Goal: Transaction & Acquisition: Book appointment/travel/reservation

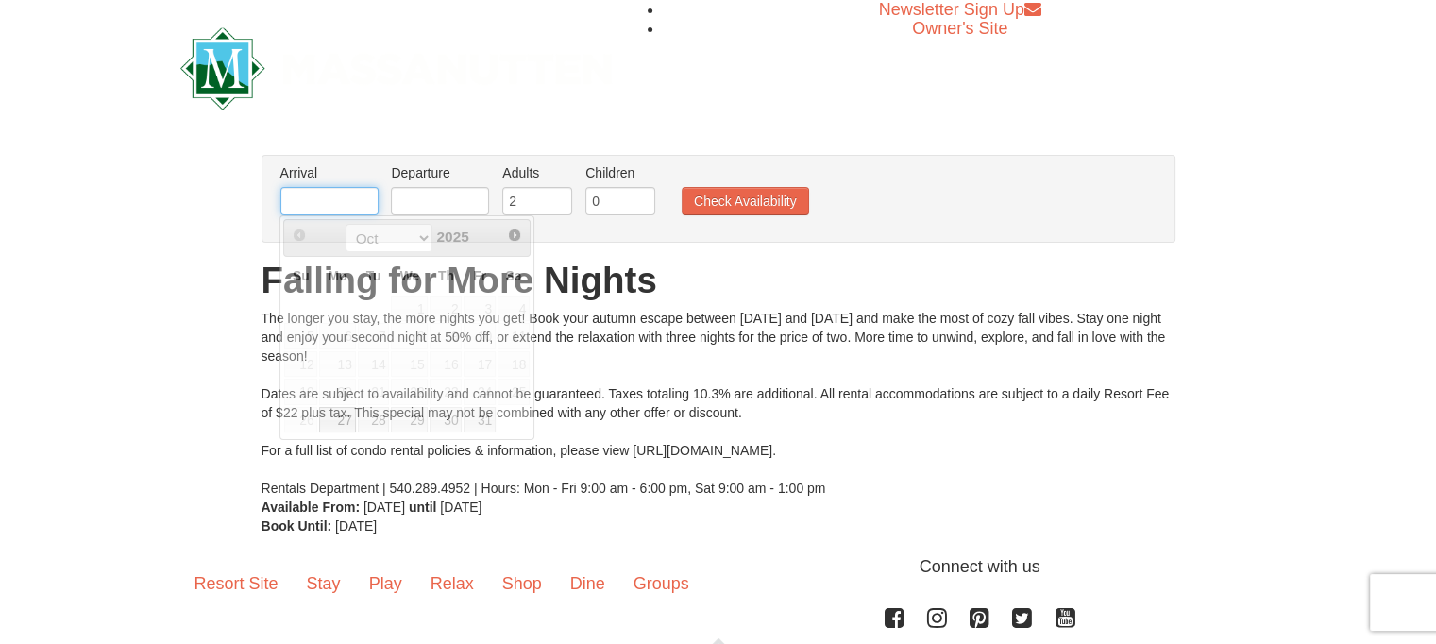
click at [331, 200] on input "text" at bounding box center [329, 201] width 98 height 28
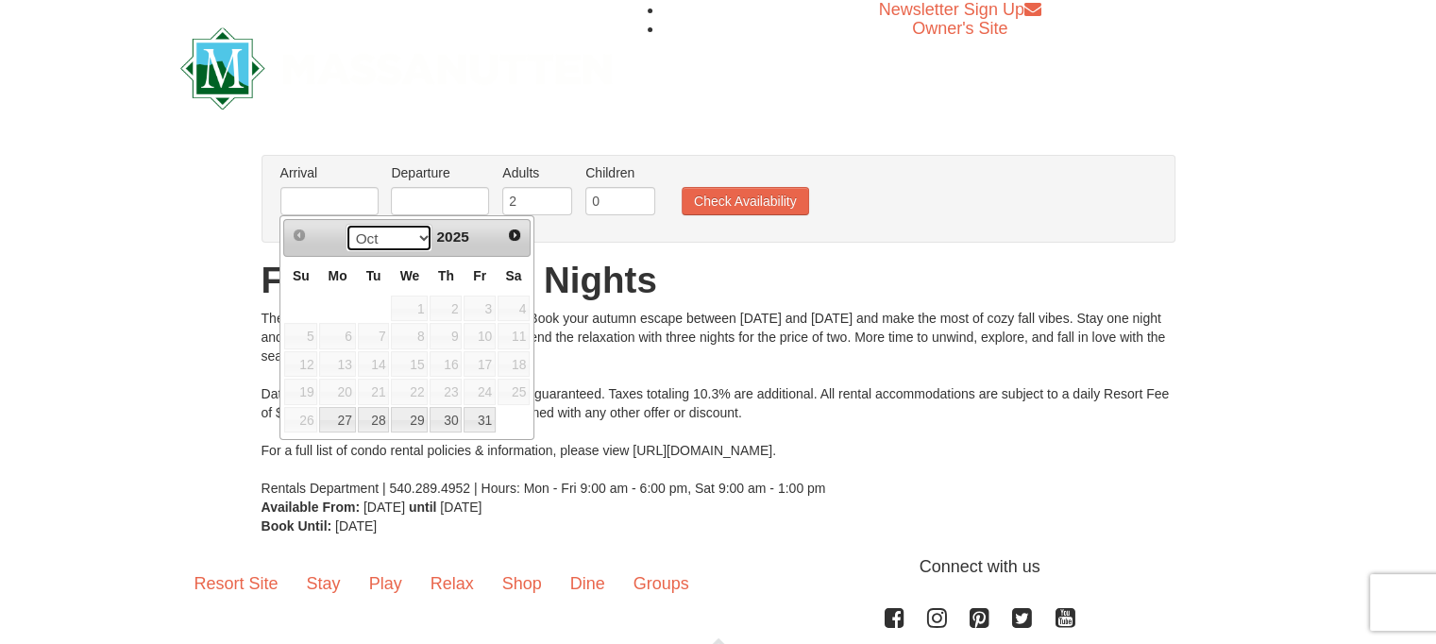
click at [419, 246] on select "Oct Nov" at bounding box center [390, 238] width 88 height 28
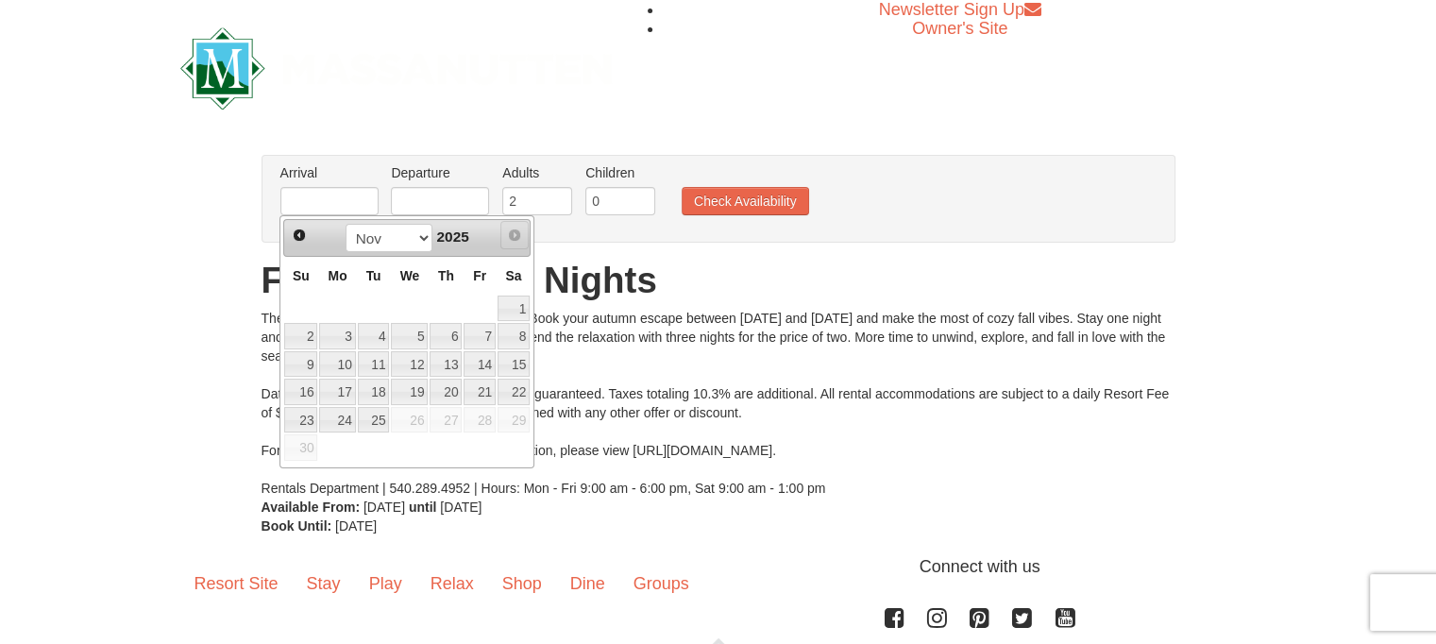
click at [518, 235] on span "Next" at bounding box center [514, 235] width 15 height 15
click at [514, 239] on span "Next" at bounding box center [514, 235] width 15 height 15
click at [419, 234] on select "Oct Nov" at bounding box center [390, 238] width 88 height 28
click at [470, 283] on th "Fr" at bounding box center [480, 275] width 34 height 37
click at [1030, 372] on div "The longer you stay, the more nights you get! Book your autumn escape between O…" at bounding box center [719, 403] width 914 height 189
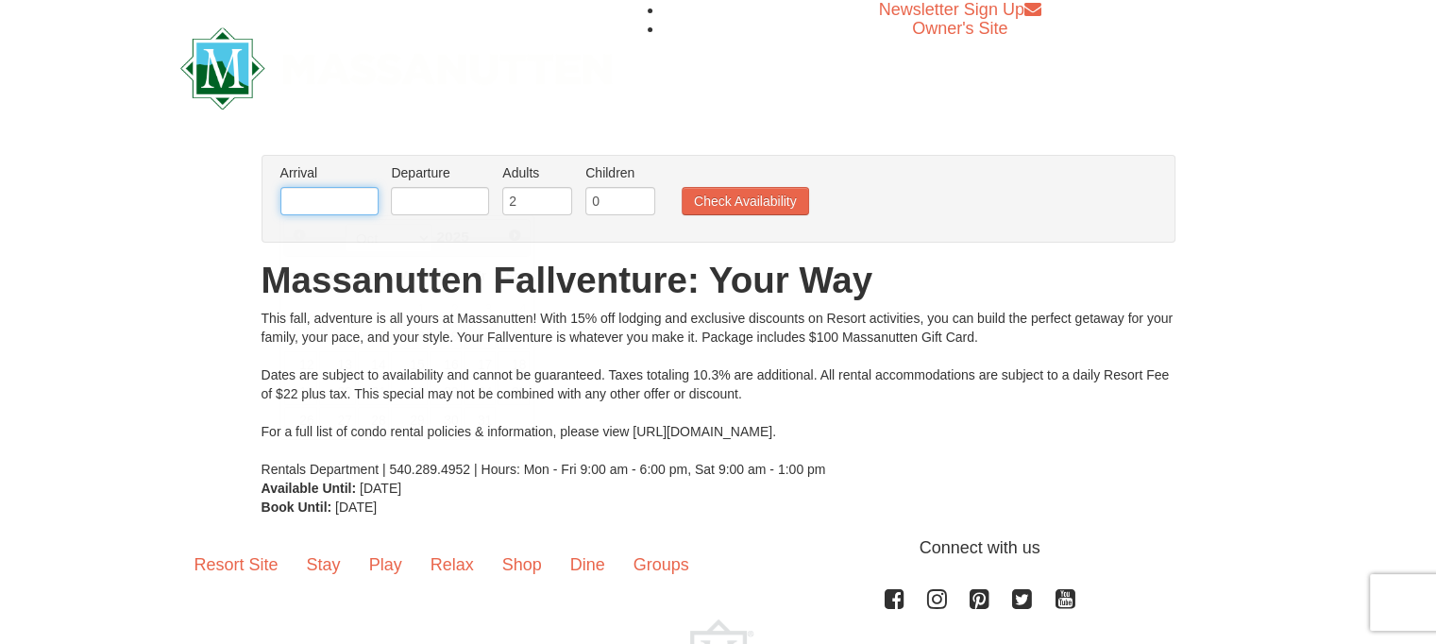
click at [373, 195] on input "text" at bounding box center [329, 201] width 98 height 28
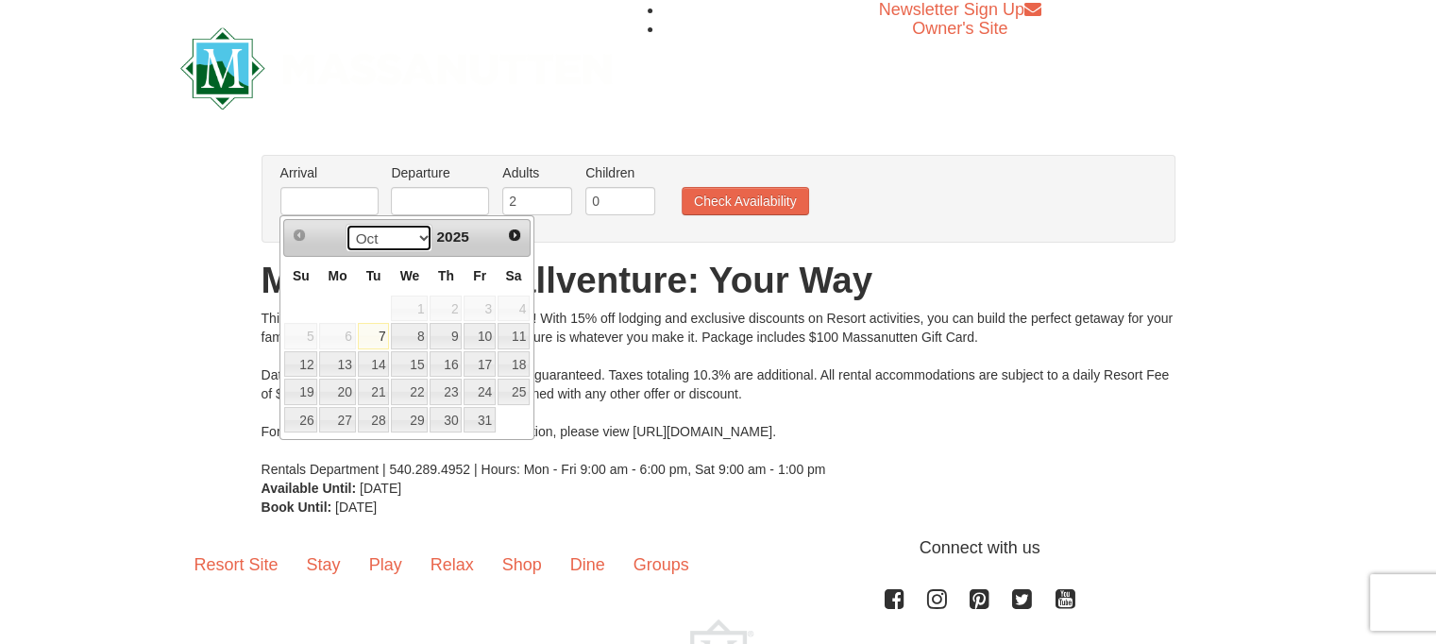
click at [416, 239] on select "Oct Nov Dec" at bounding box center [390, 238] width 88 height 28
click at [448, 420] on link "27" at bounding box center [446, 420] width 32 height 26
type input "11/27/2025"
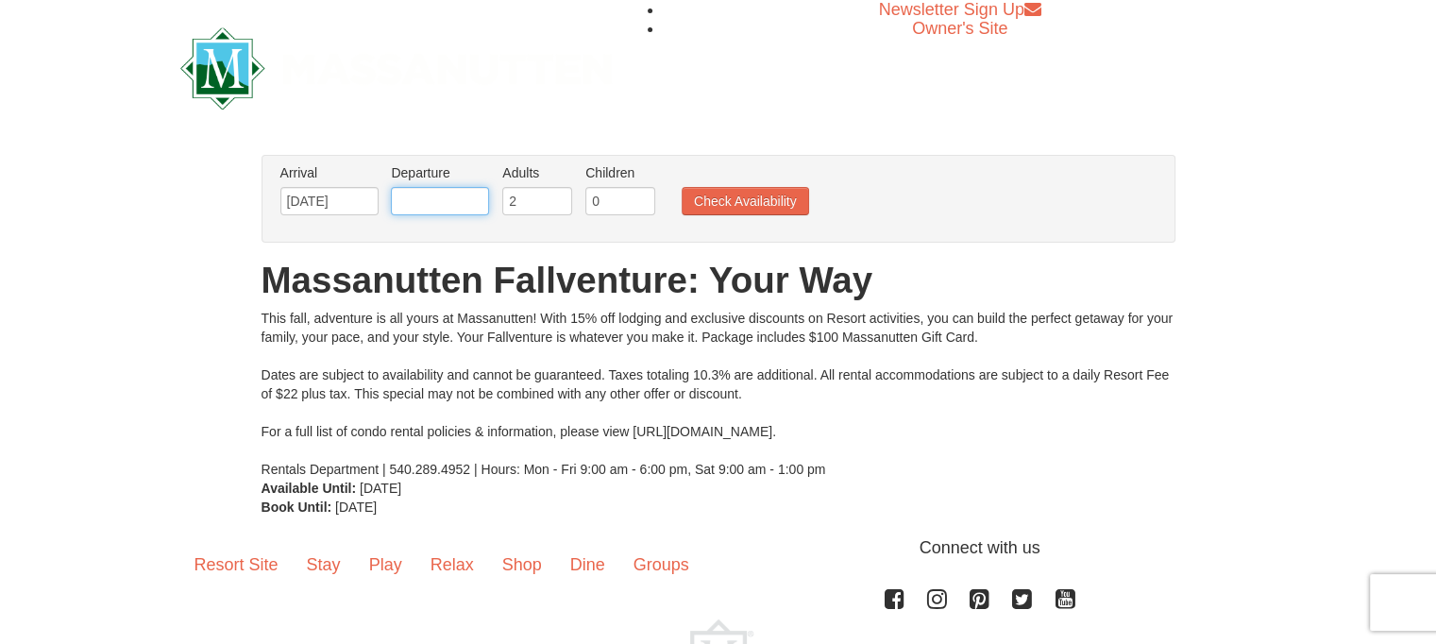
click at [458, 207] on input "text" at bounding box center [440, 201] width 98 height 28
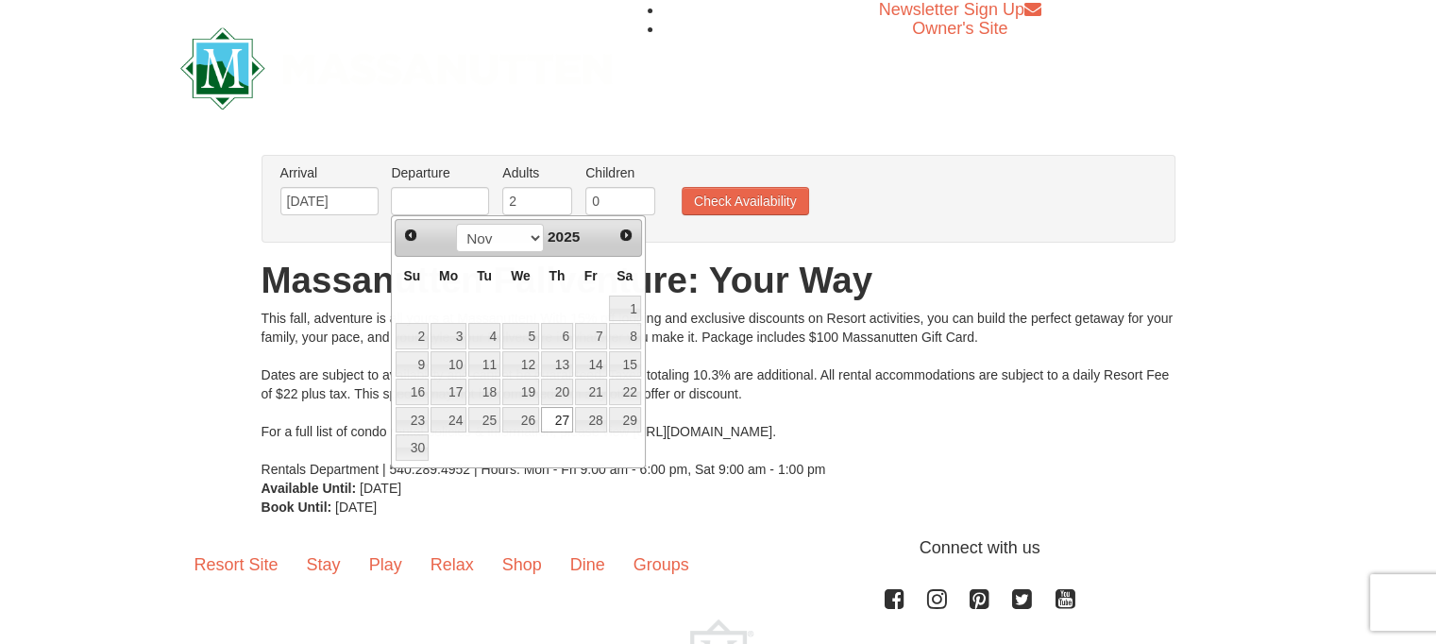
click at [843, 335] on div "This fall, adventure is all yours at Massanutten! With 15% off lodging and excl…" at bounding box center [719, 394] width 914 height 170
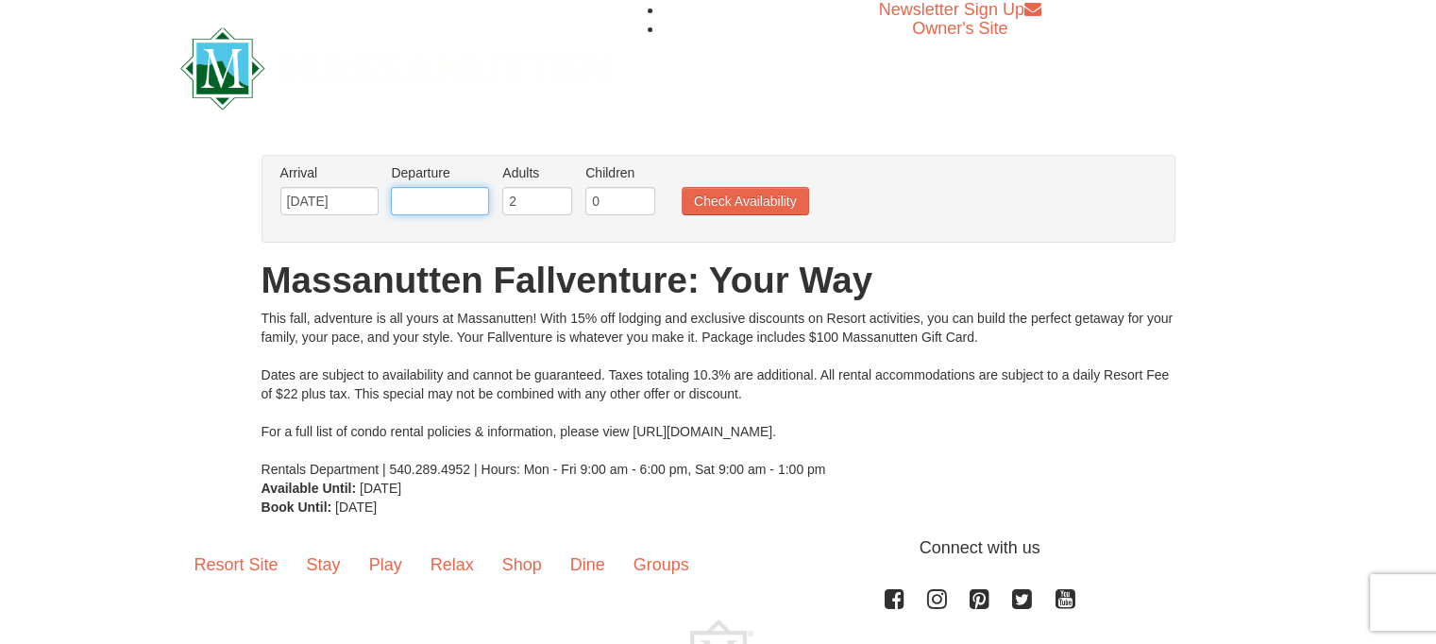
click at [459, 193] on input "text" at bounding box center [440, 201] width 98 height 28
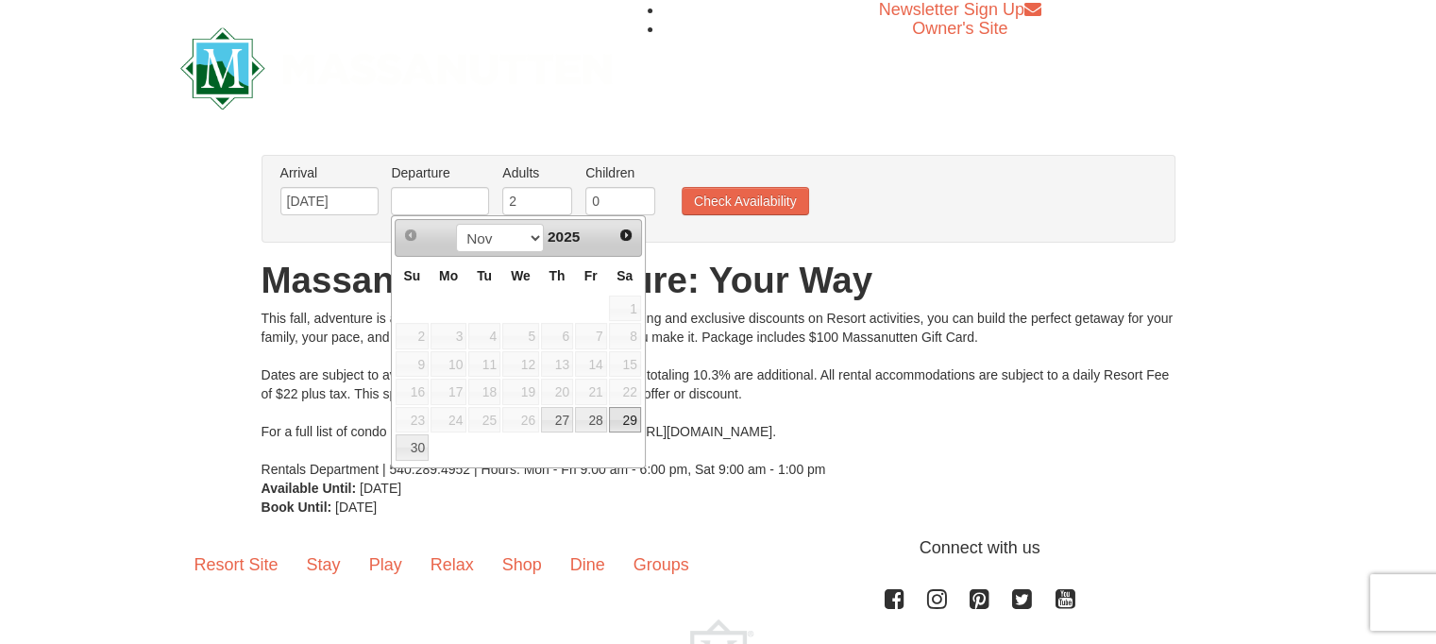
click at [615, 420] on link "29" at bounding box center [625, 420] width 32 height 26
type input "11/29/2025"
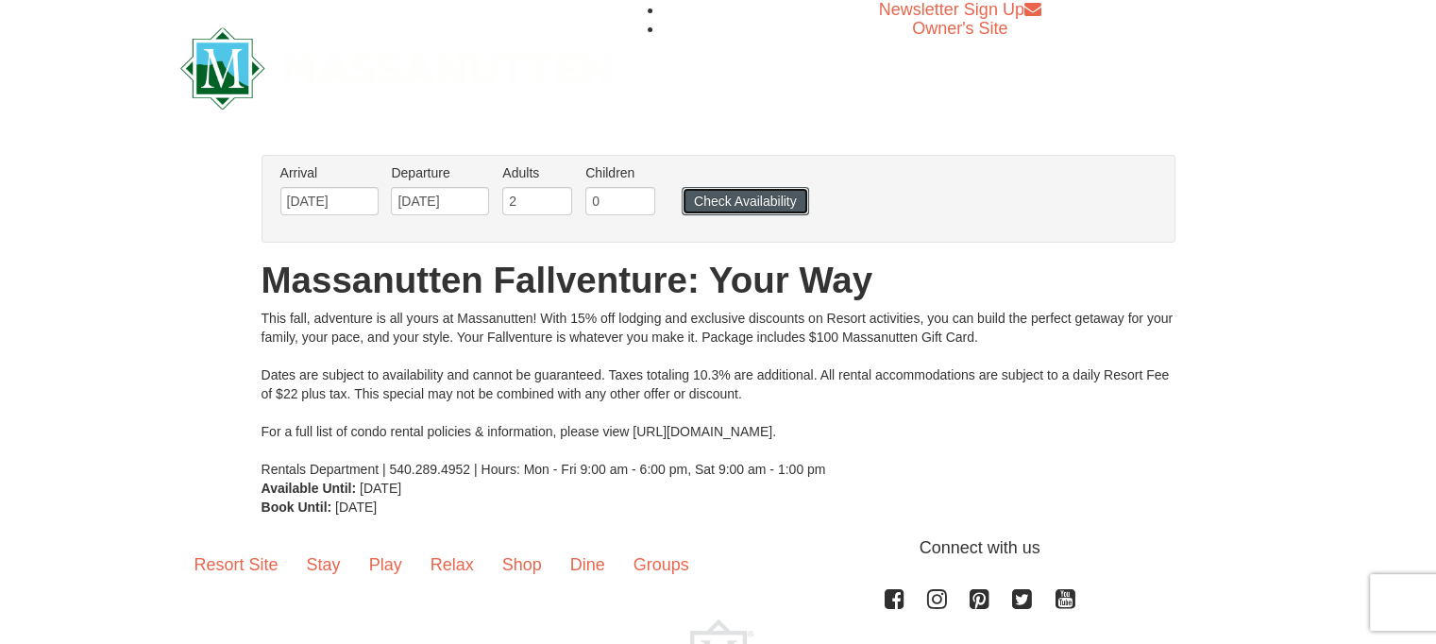
click at [735, 197] on button "Check Availability" at bounding box center [745, 201] width 127 height 28
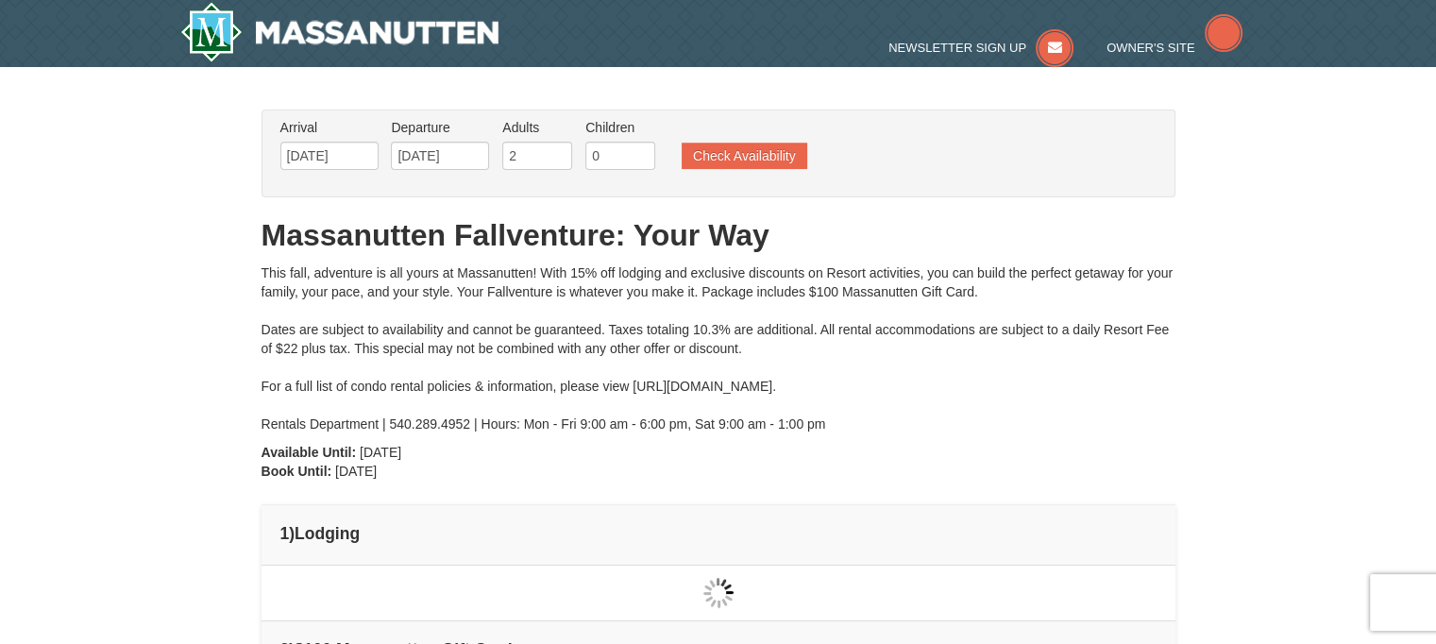
type input "[DATE]"
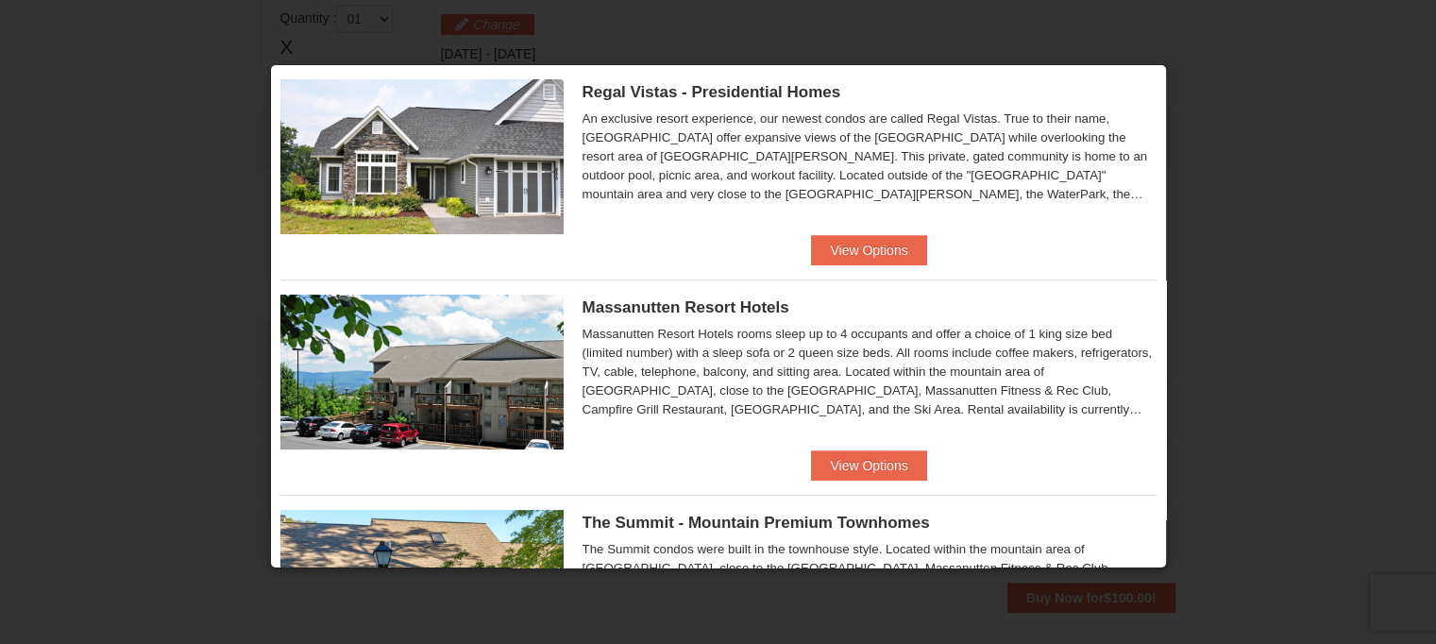
scroll to position [472, 0]
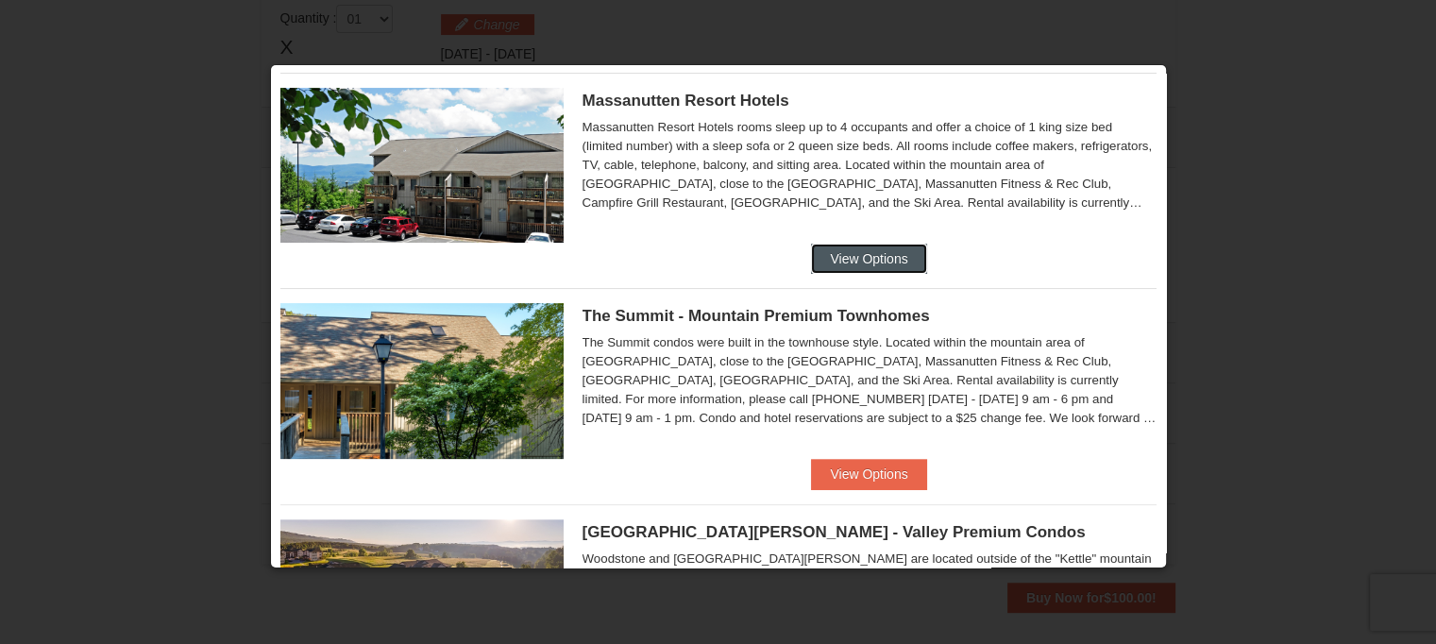
click at [872, 257] on button "View Options" at bounding box center [868, 259] width 115 height 30
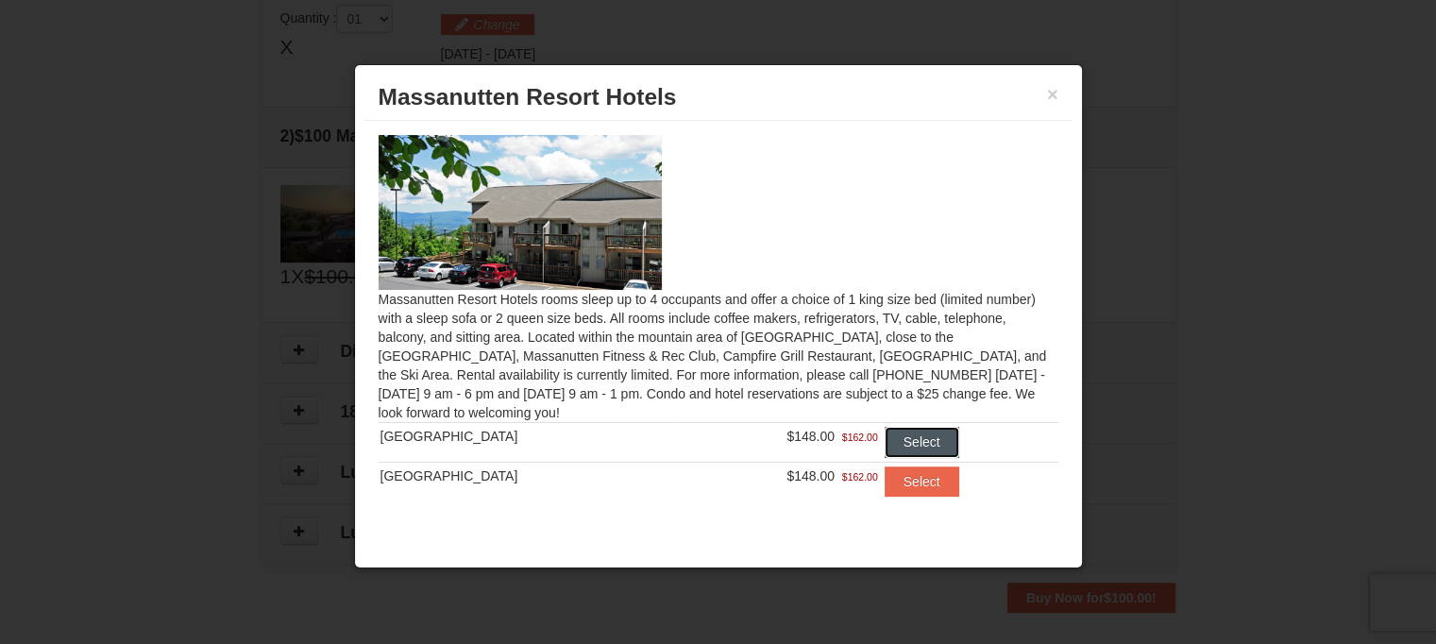
click at [903, 437] on button "Select" at bounding box center [922, 442] width 75 height 30
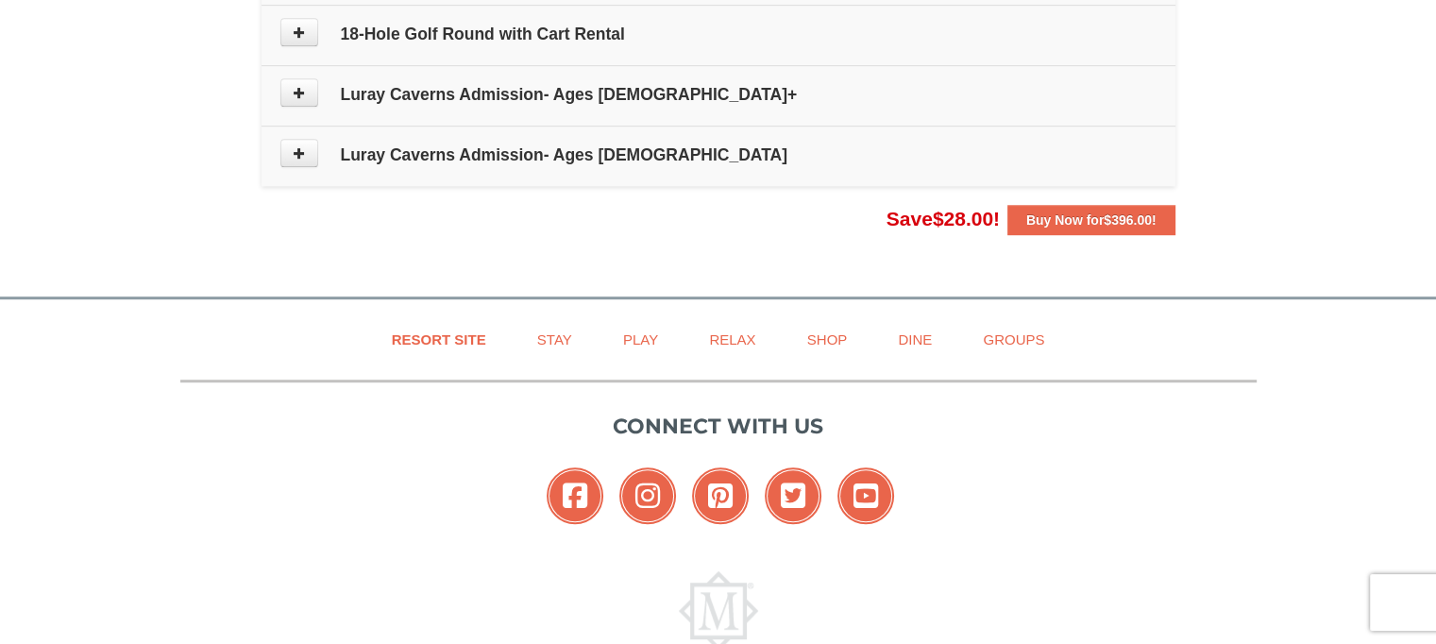
scroll to position [1049, 0]
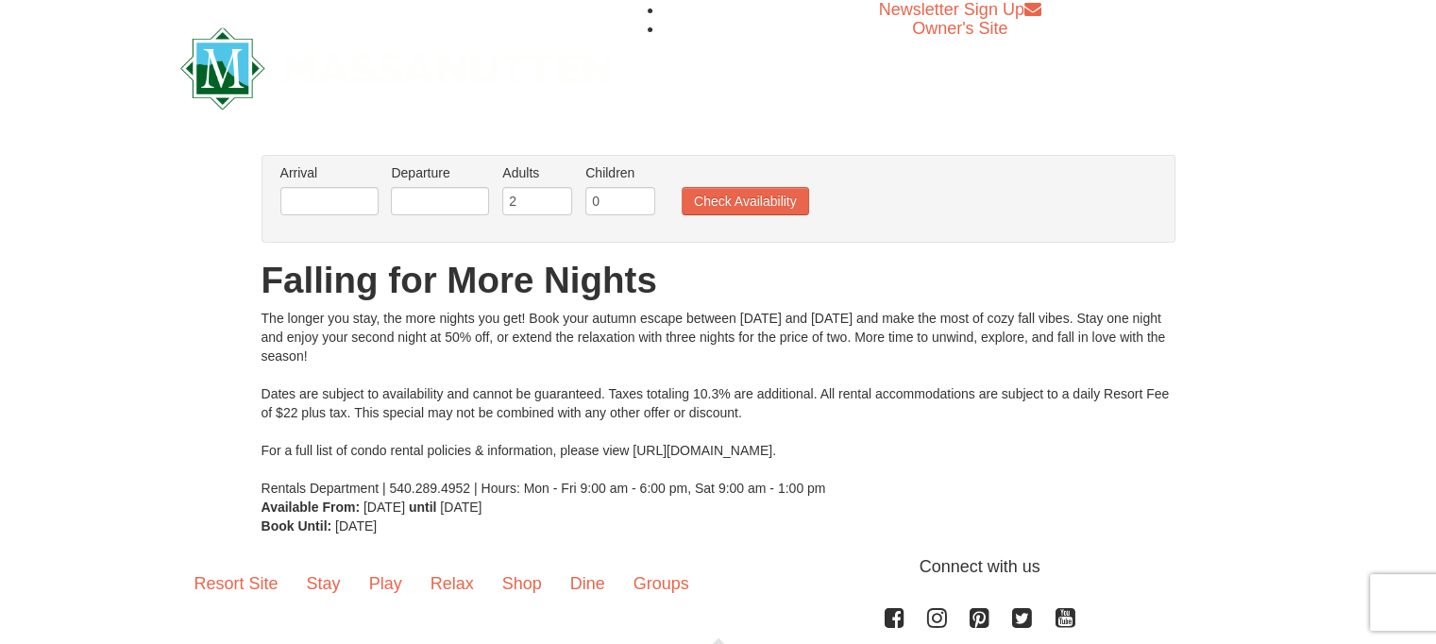
click at [366, 182] on li "Arrival Please format dates MM/DD/YYYY Please format dates MM/DD/YYYY" at bounding box center [330, 193] width 108 height 61
click at [348, 198] on input "text" at bounding box center [329, 201] width 98 height 28
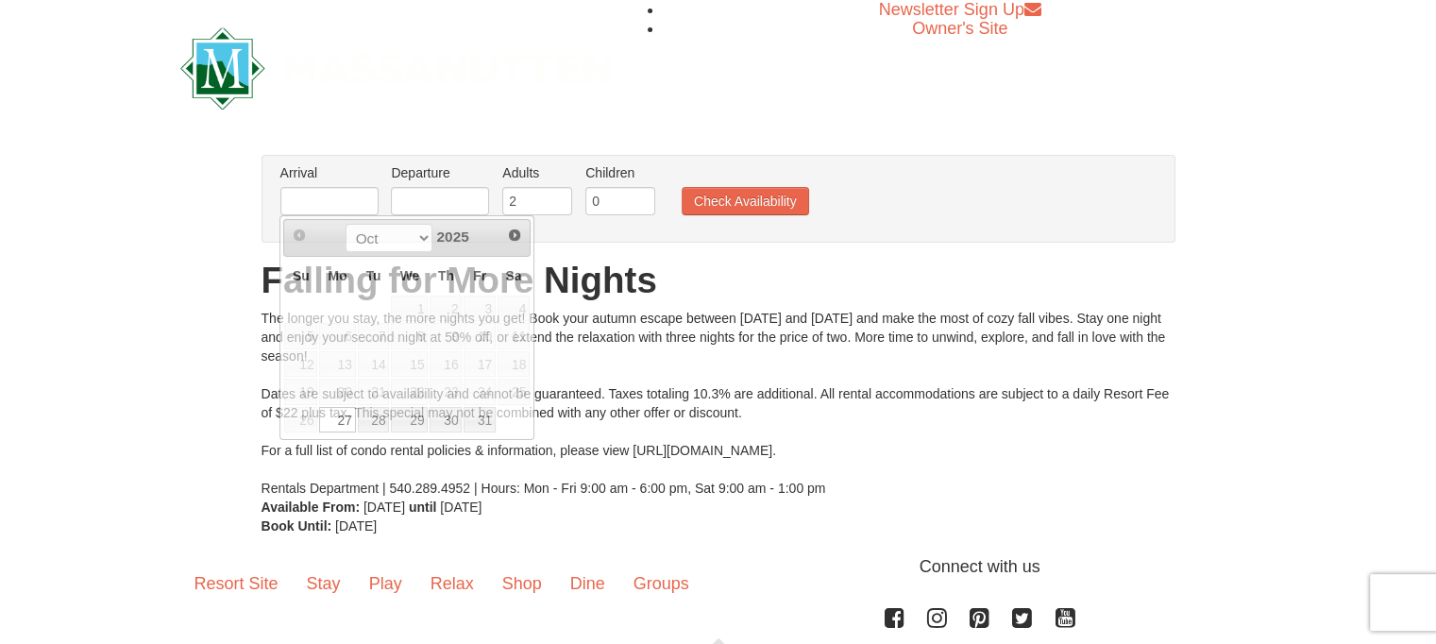
click at [684, 250] on div "From: To: Adults: 2 Children: 0 Change Arrival Please format dates MM/DD/YYYY P…" at bounding box center [719, 345] width 914 height 381
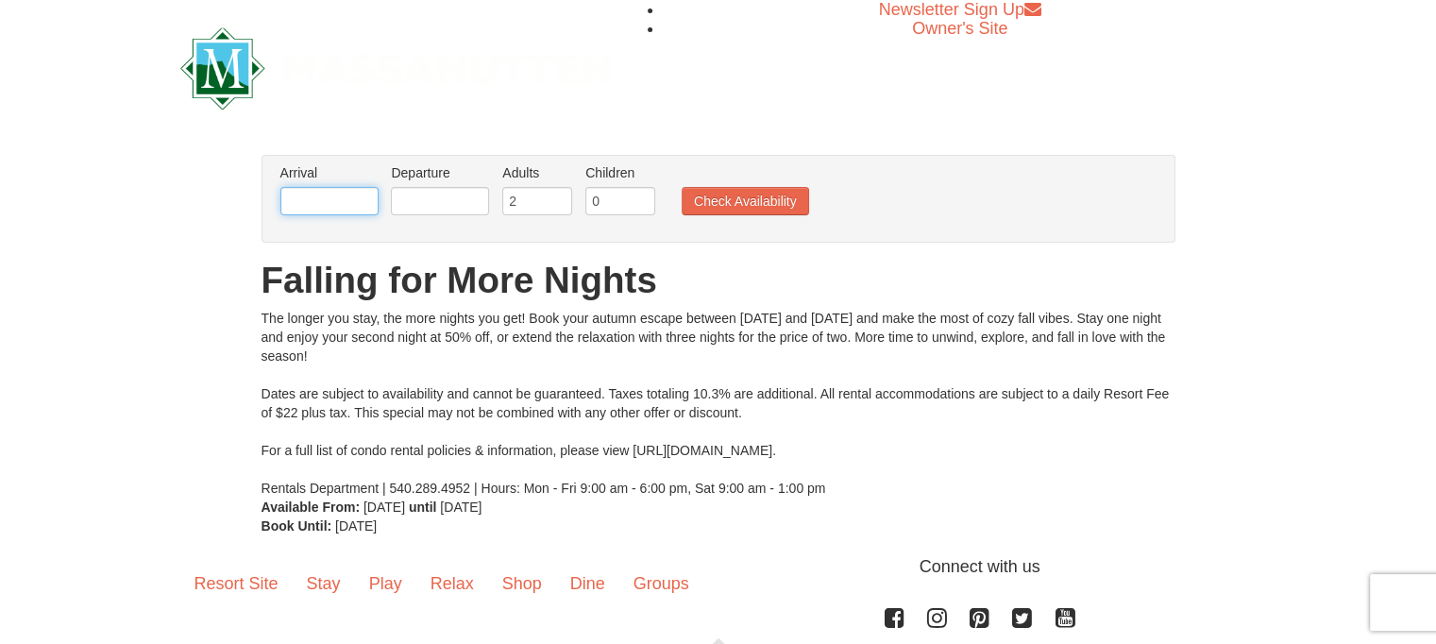
click at [327, 194] on input "text" at bounding box center [329, 201] width 98 height 28
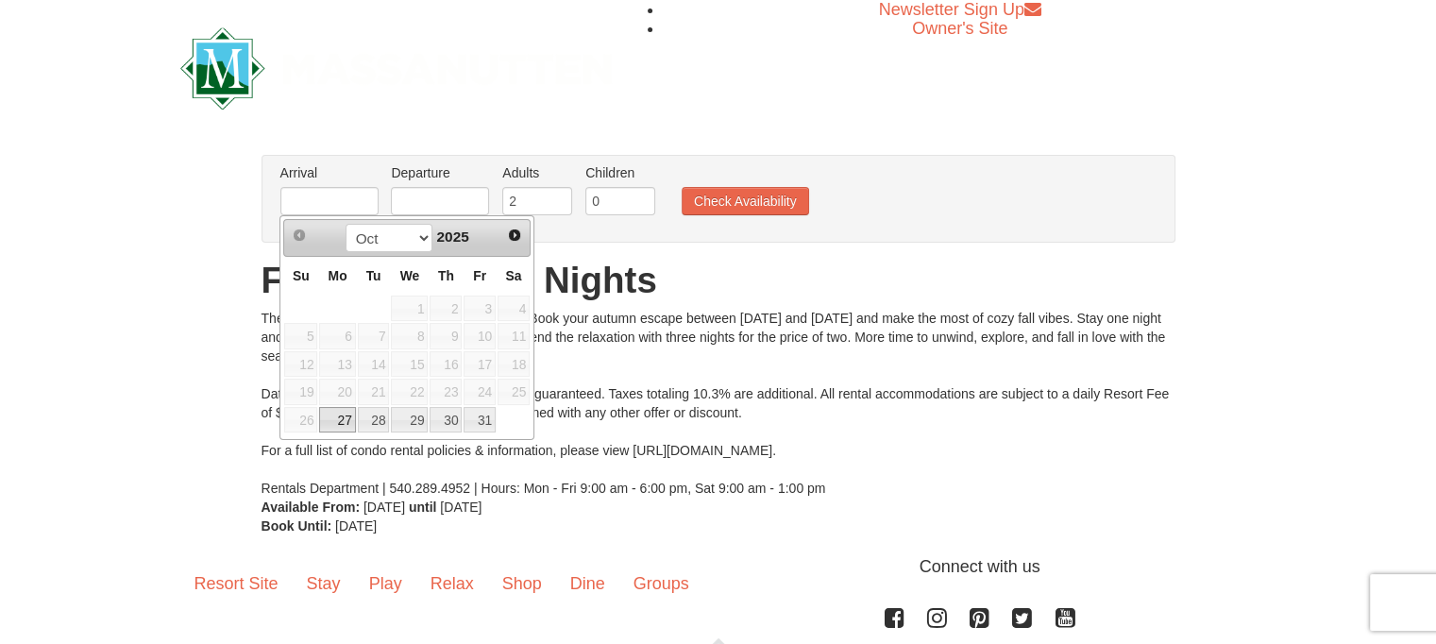
click at [468, 243] on span "2025" at bounding box center [452, 237] width 32 height 16
click at [417, 238] on select "Oct Nov" at bounding box center [390, 238] width 88 height 28
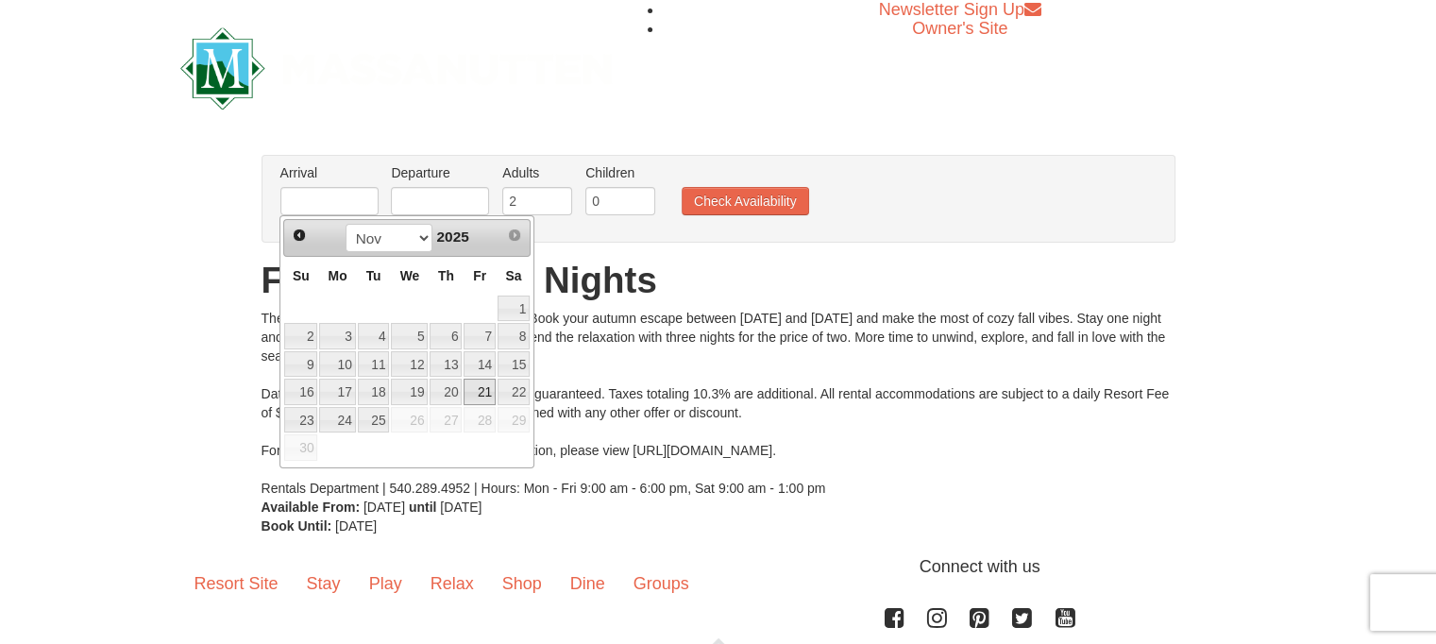
click at [487, 393] on link "21" at bounding box center [480, 392] width 32 height 26
type input "[DATE]"
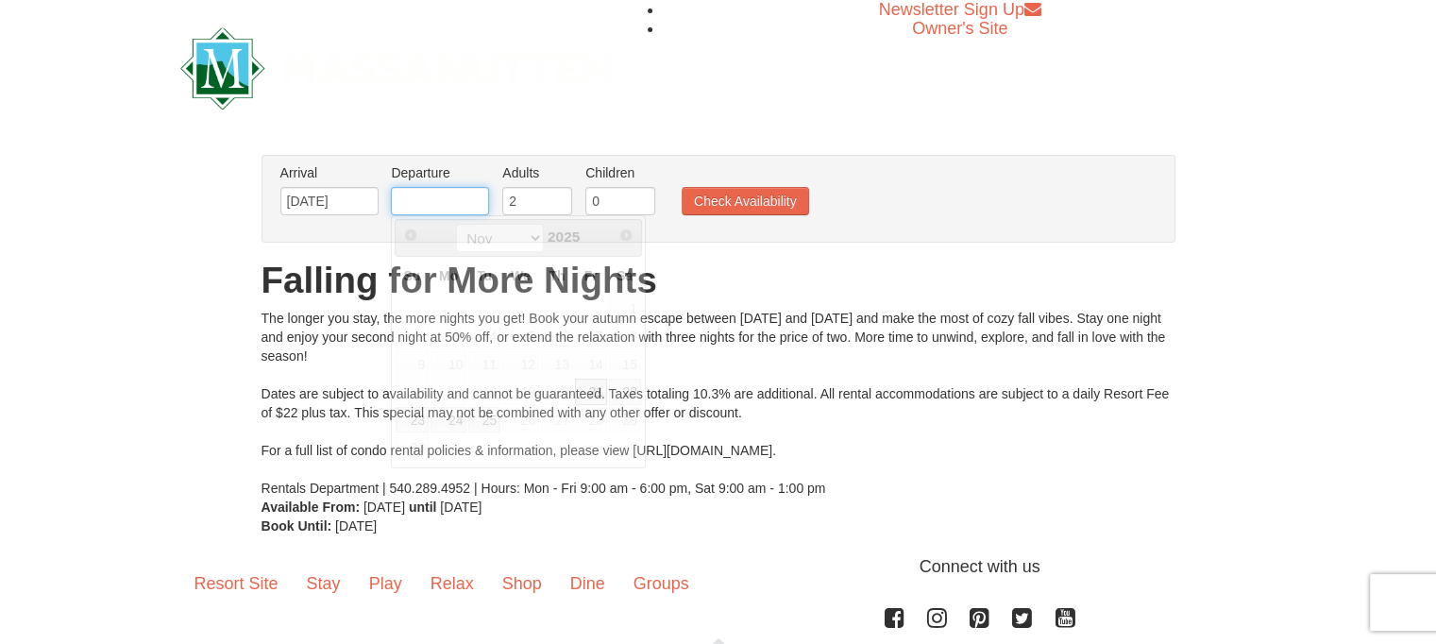
click at [454, 203] on input "text" at bounding box center [440, 201] width 98 height 28
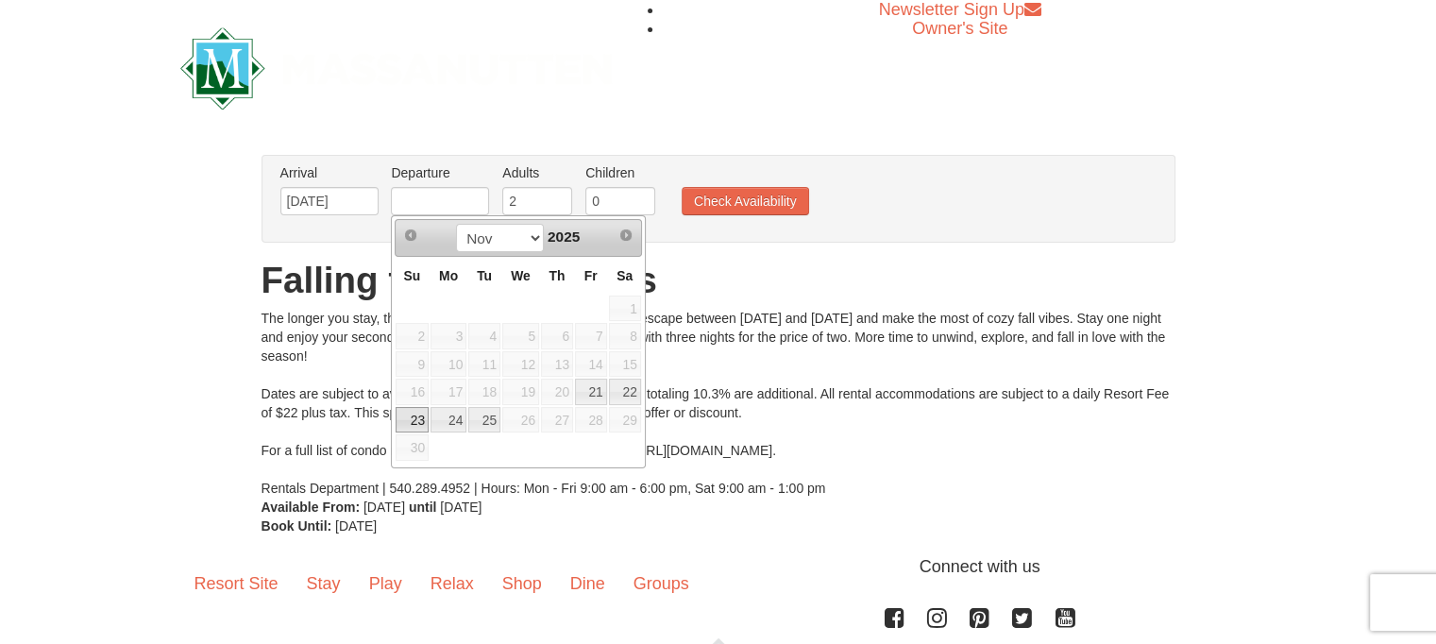
click at [413, 424] on link "23" at bounding box center [412, 420] width 33 height 26
type input "[DATE]"
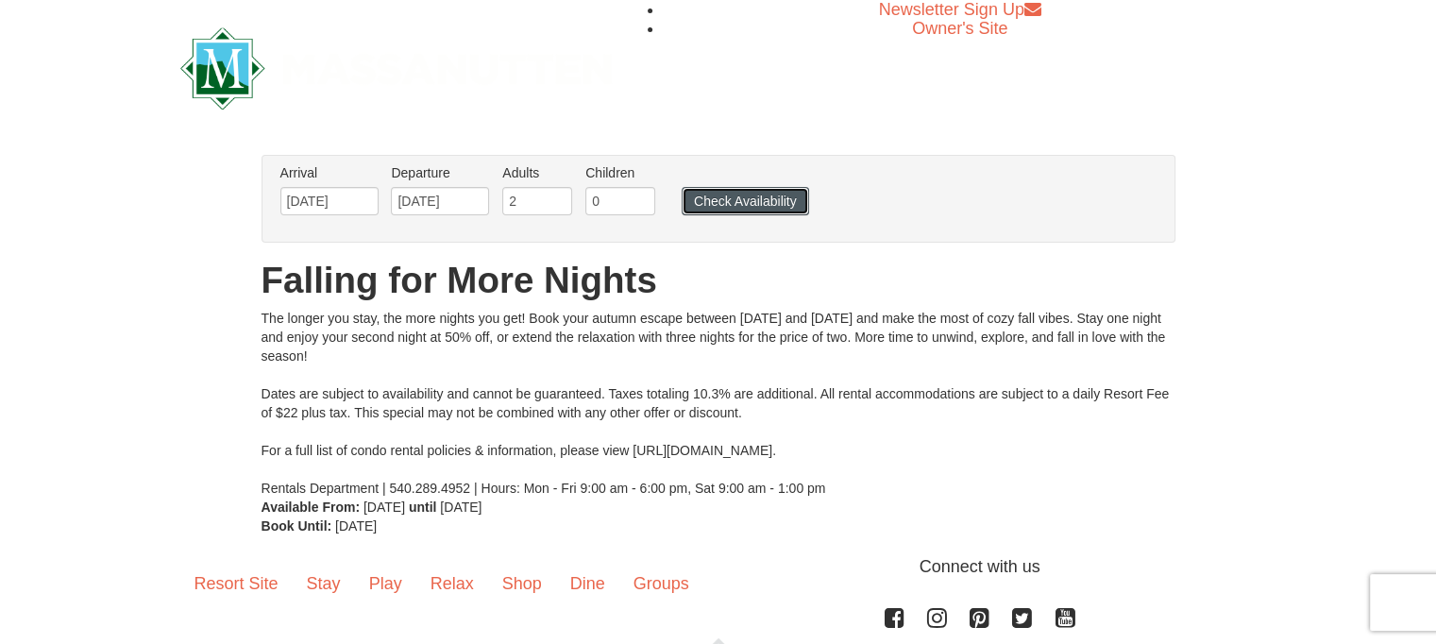
click at [765, 197] on button "Check Availability" at bounding box center [745, 201] width 127 height 28
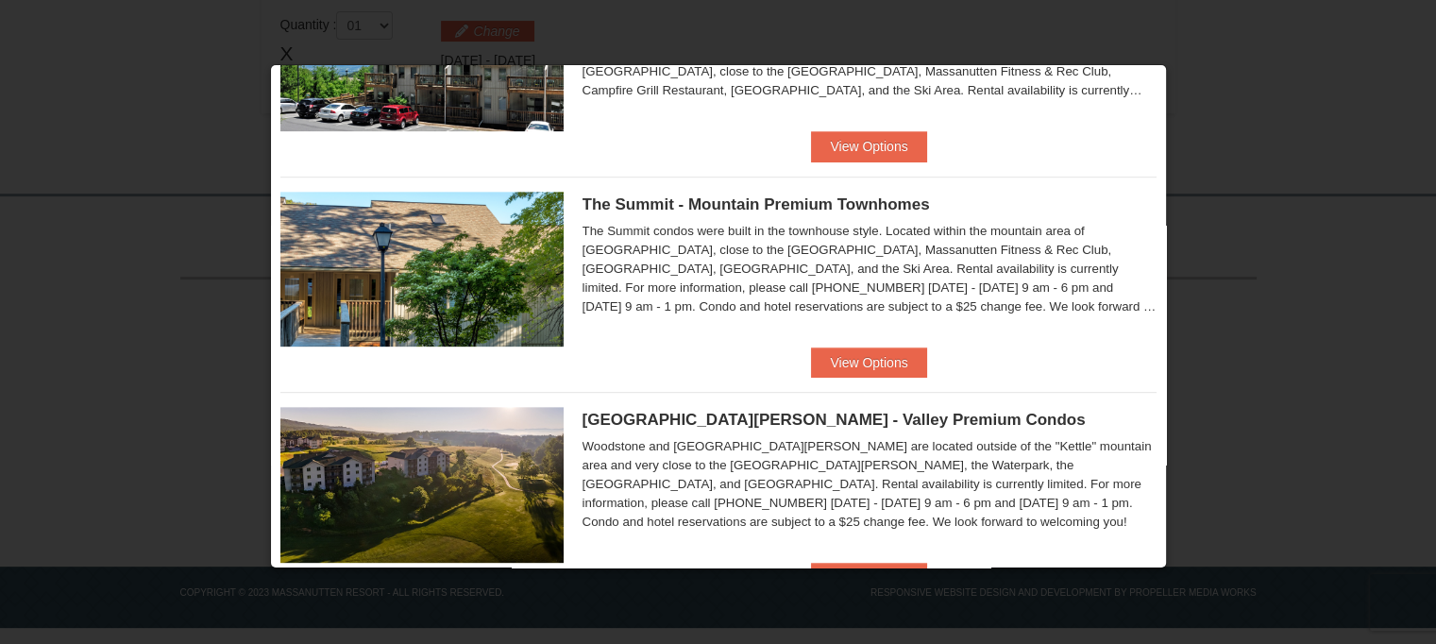
scroll to position [611, 0]
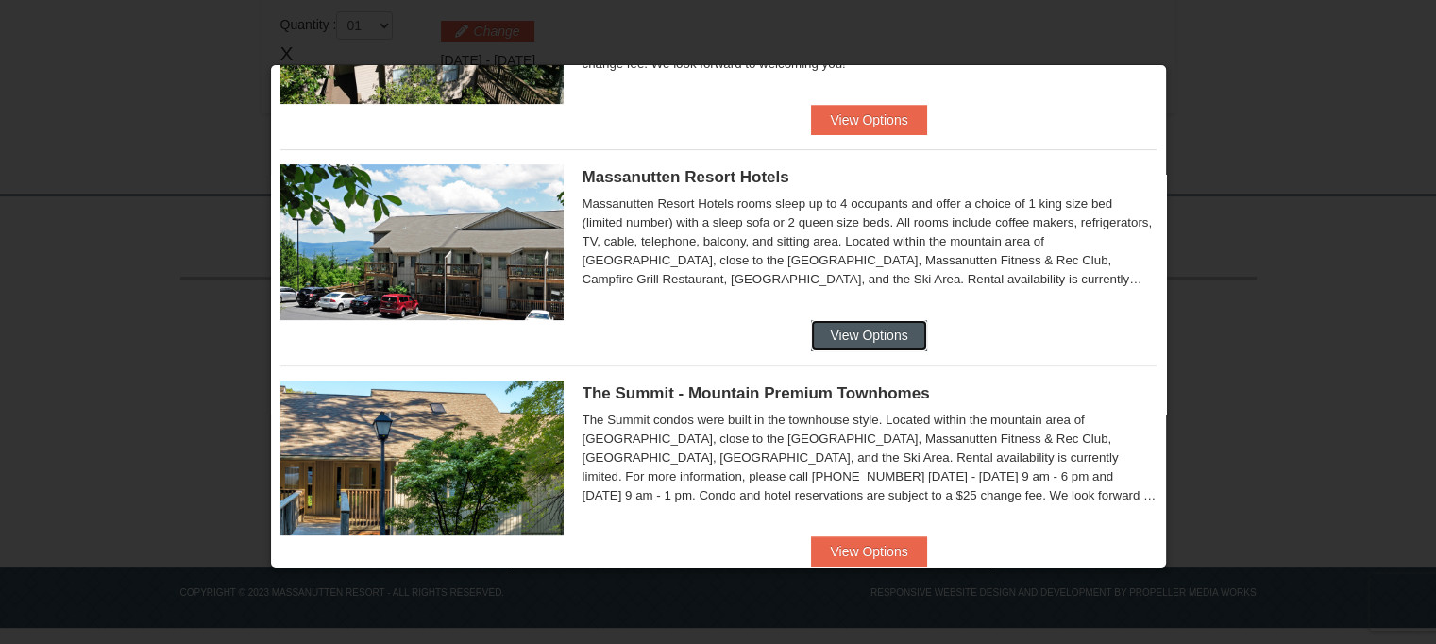
click at [878, 333] on button "View Options" at bounding box center [868, 335] width 115 height 30
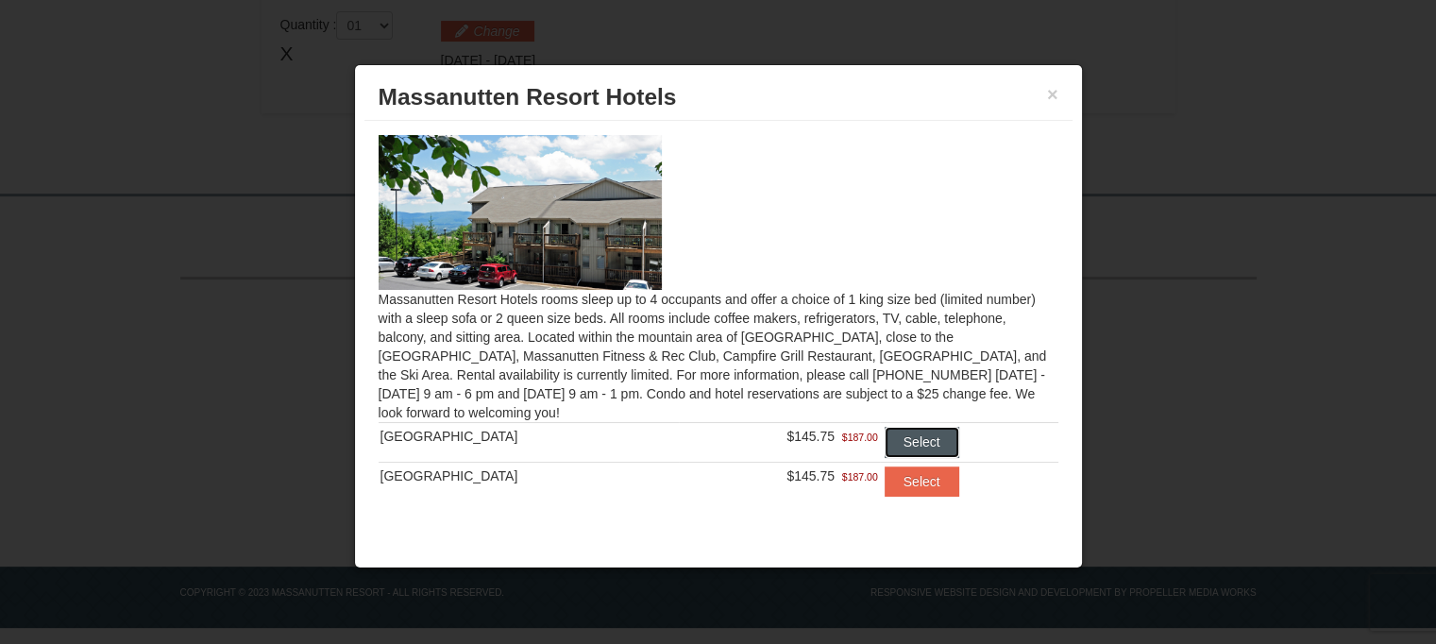
click at [914, 435] on button "Select" at bounding box center [922, 442] width 75 height 30
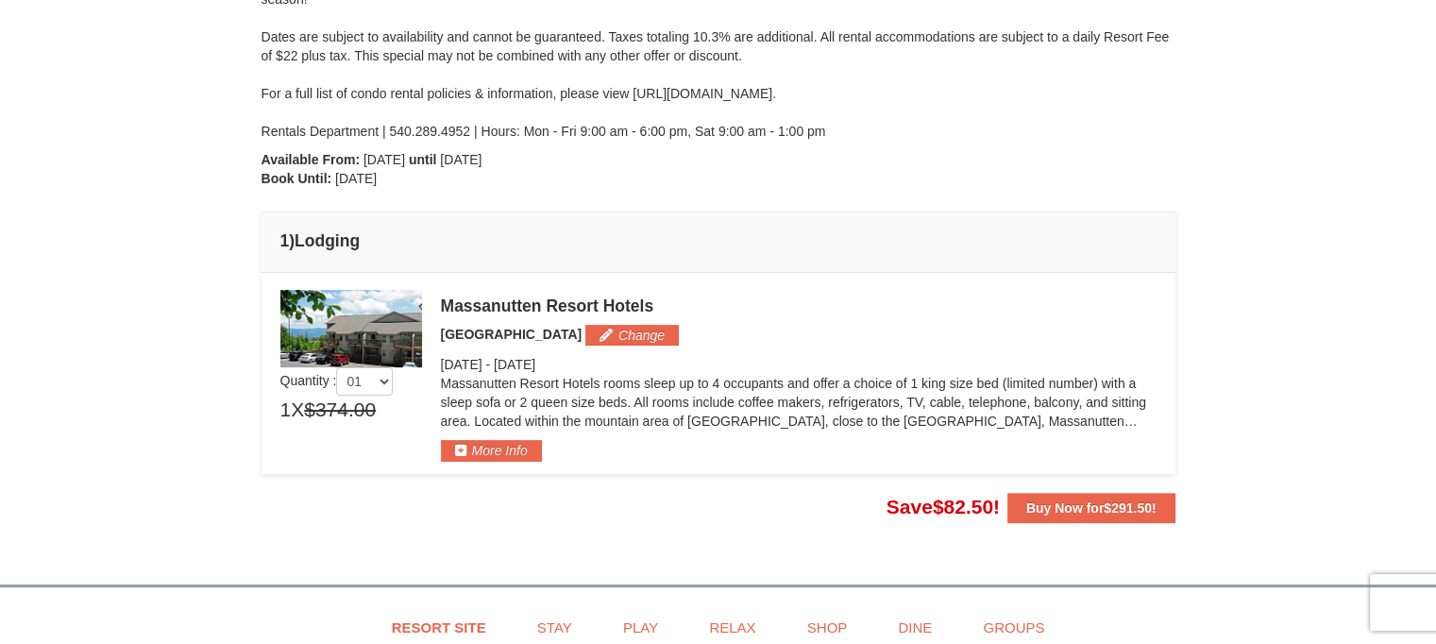
scroll to position [306, 0]
